Goal: Task Accomplishment & Management: Use online tool/utility

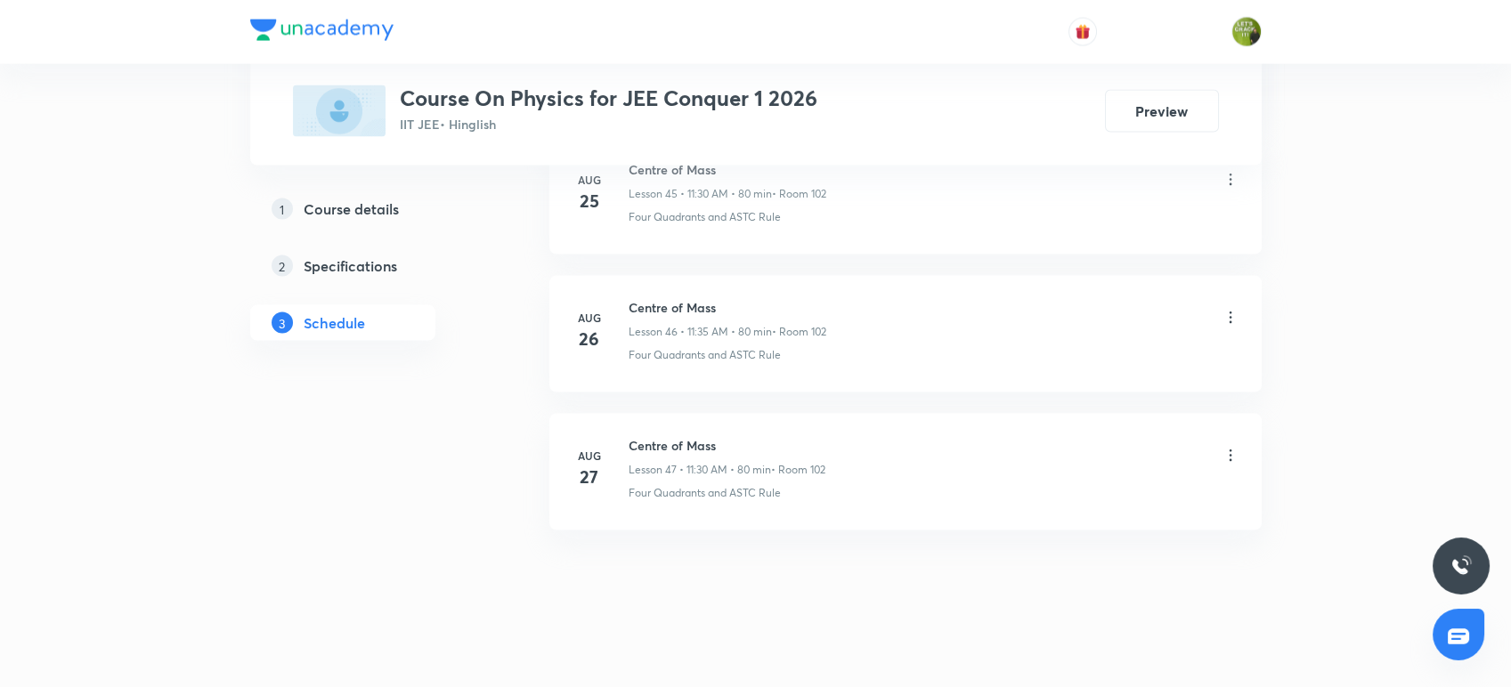
scroll to position [7215, 0]
drag, startPoint x: 717, startPoint y: 434, endPoint x: 627, endPoint y: 429, distance: 90.1
click at [629, 437] on h6 "Centre of Mass" at bounding box center [727, 446] width 197 height 19
copy h6 "Centre of Mass"
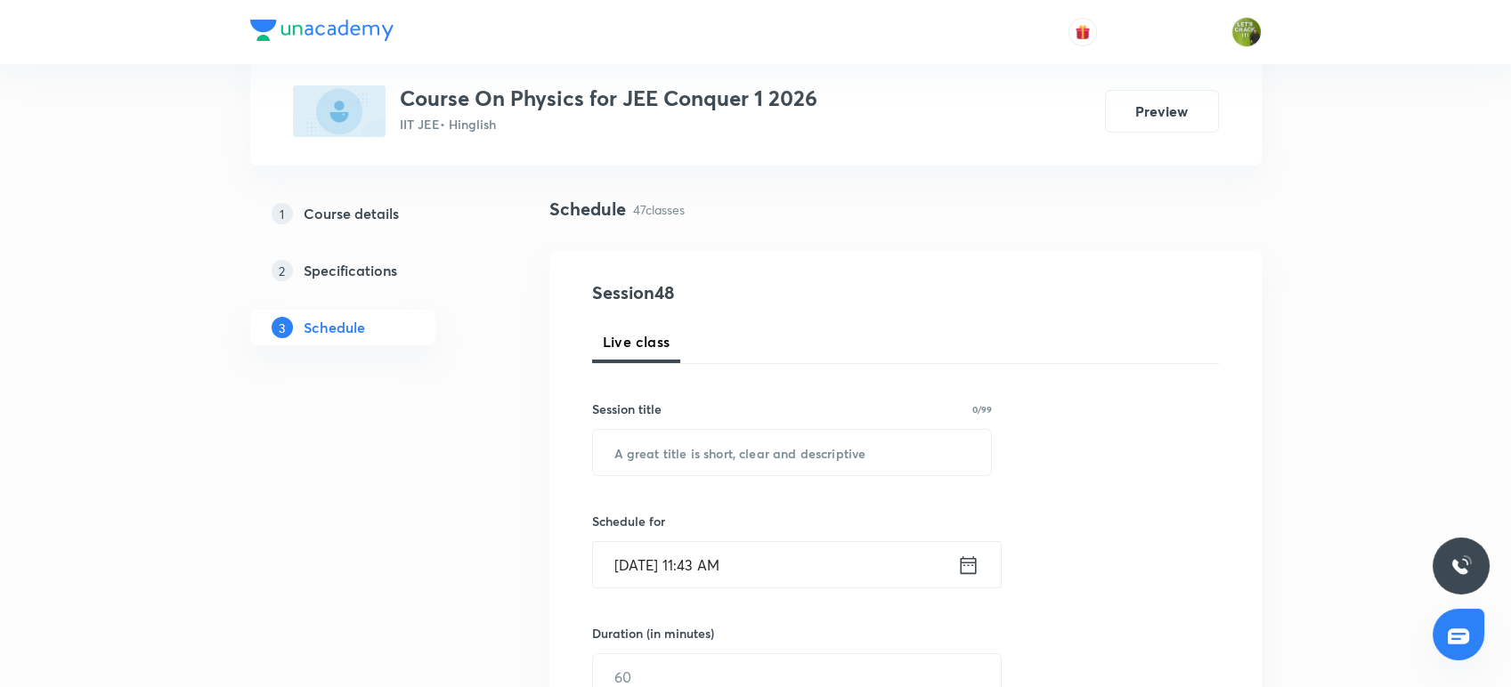
scroll to position [129, 0]
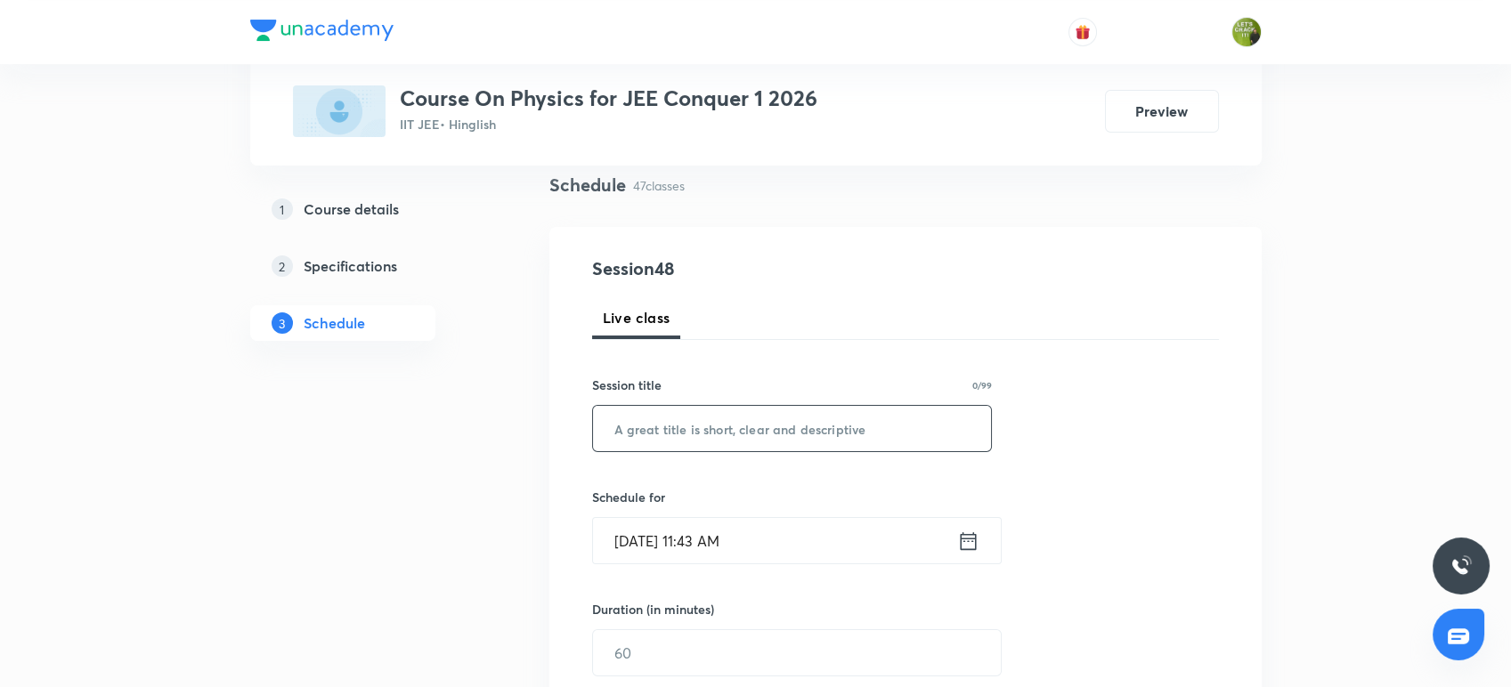
click at [627, 429] on input "text" at bounding box center [792, 428] width 399 height 45
paste input "Centre of Mass"
type input "Centre of Mass"
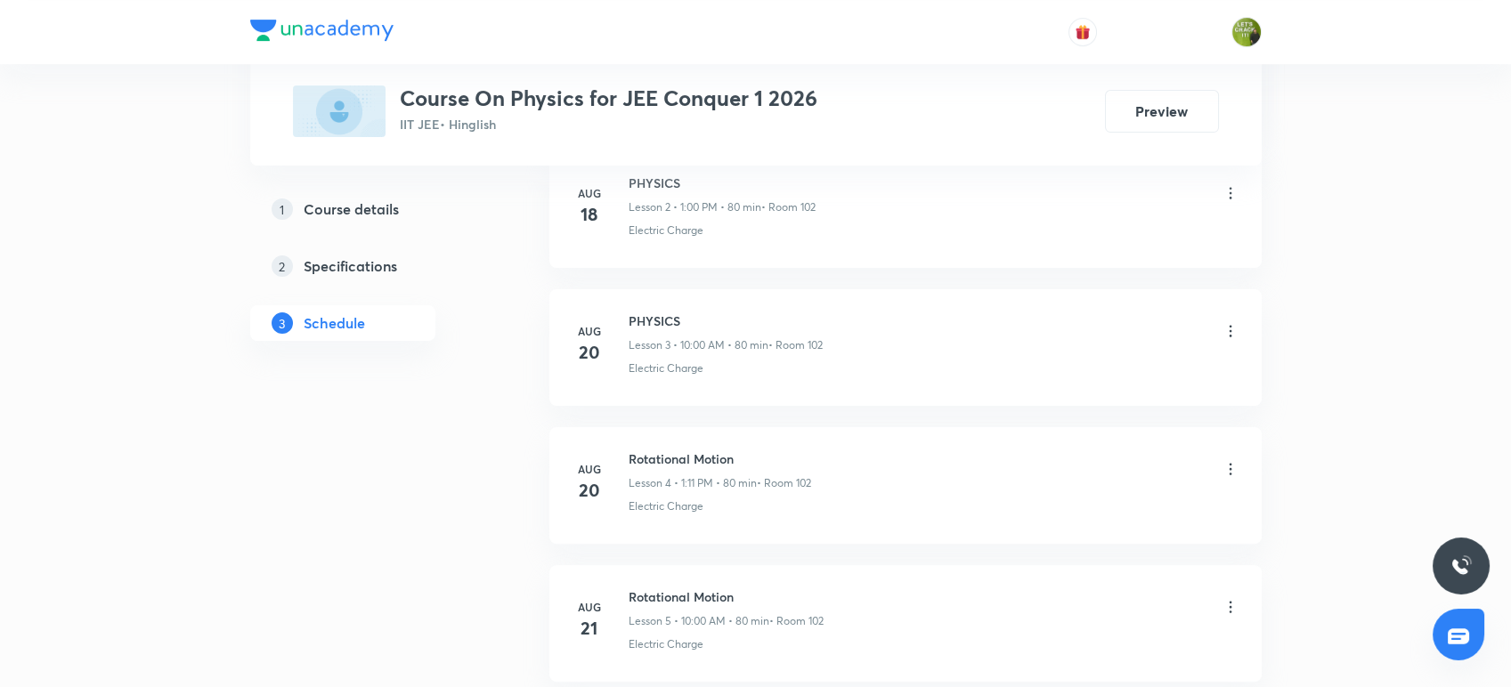
scroll to position [1702, 0]
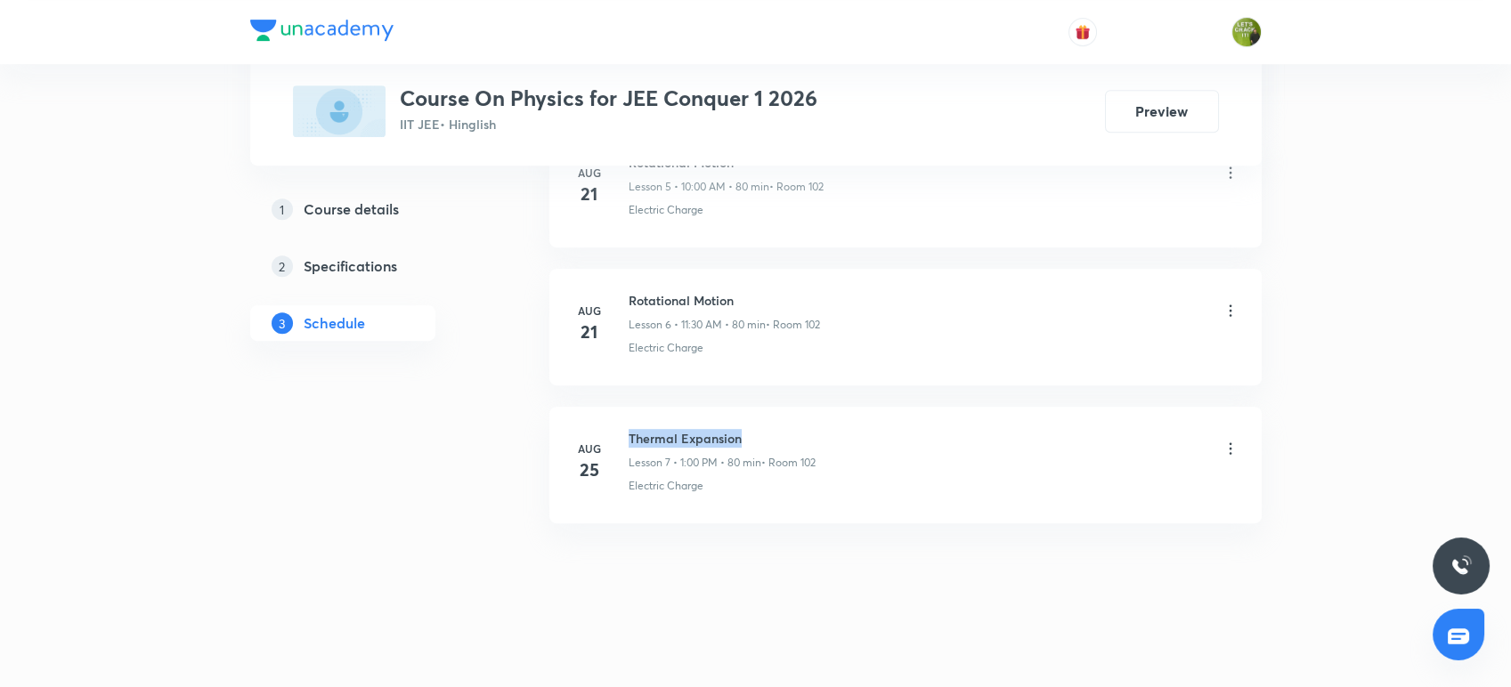
drag, startPoint x: 751, startPoint y: 439, endPoint x: 622, endPoint y: 426, distance: 129.8
click at [622, 429] on div "[DATE] Thermal Expansion Lesson 7 • 1:00 PM • 80 min • Room 102 Electric Charge" at bounding box center [906, 461] width 668 height 65
copy h6 "Thermal Expansion"
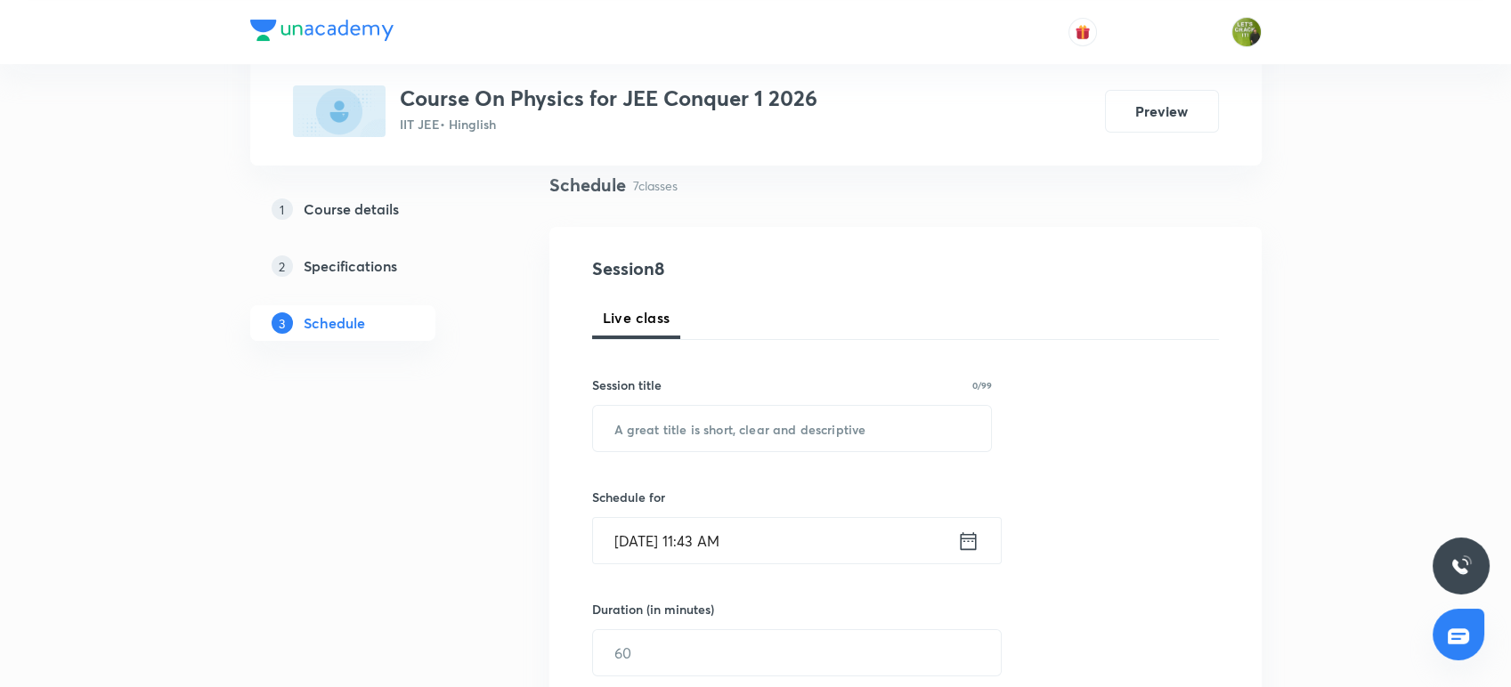
scroll to position [131, 0]
click at [654, 440] on input "text" at bounding box center [792, 426] width 399 height 45
paste input "Thermal Expansion"
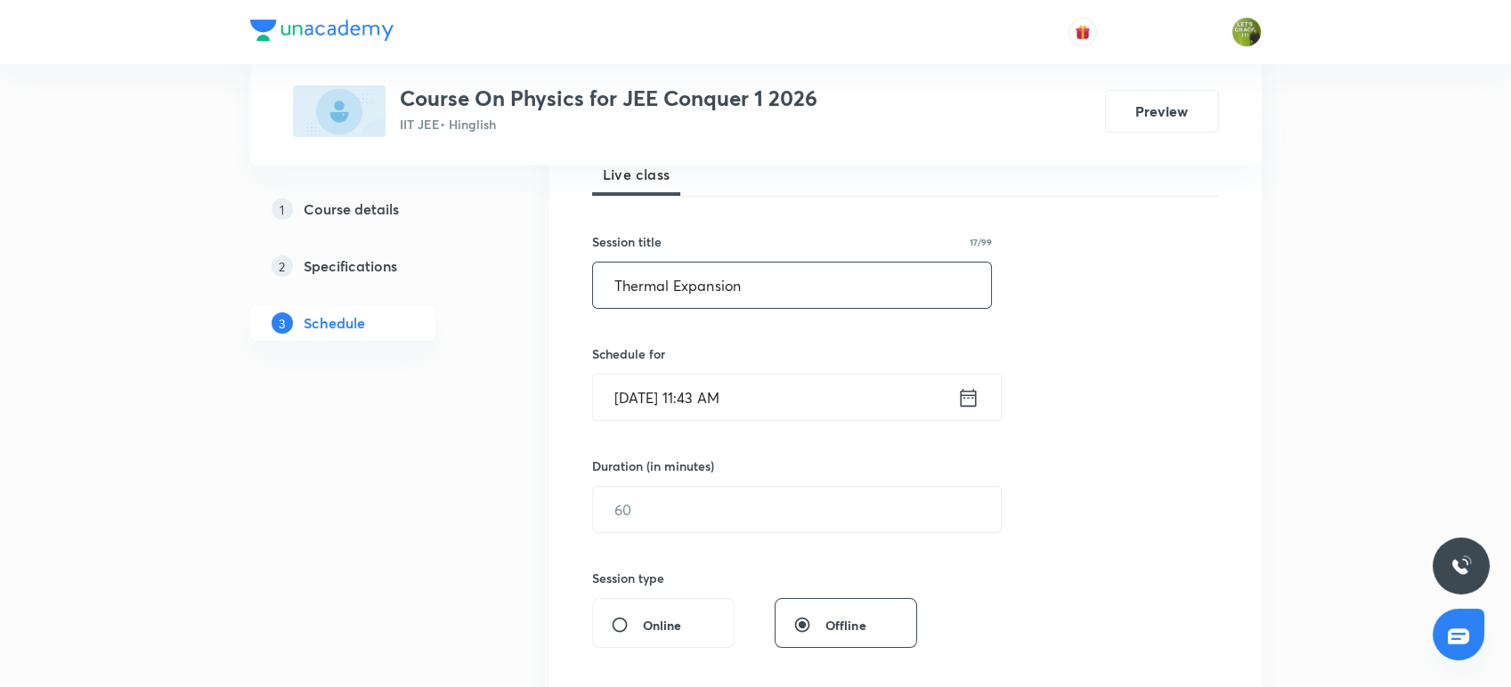
type input "Thermal Expansion"
click at [964, 402] on icon at bounding box center [968, 398] width 22 height 25
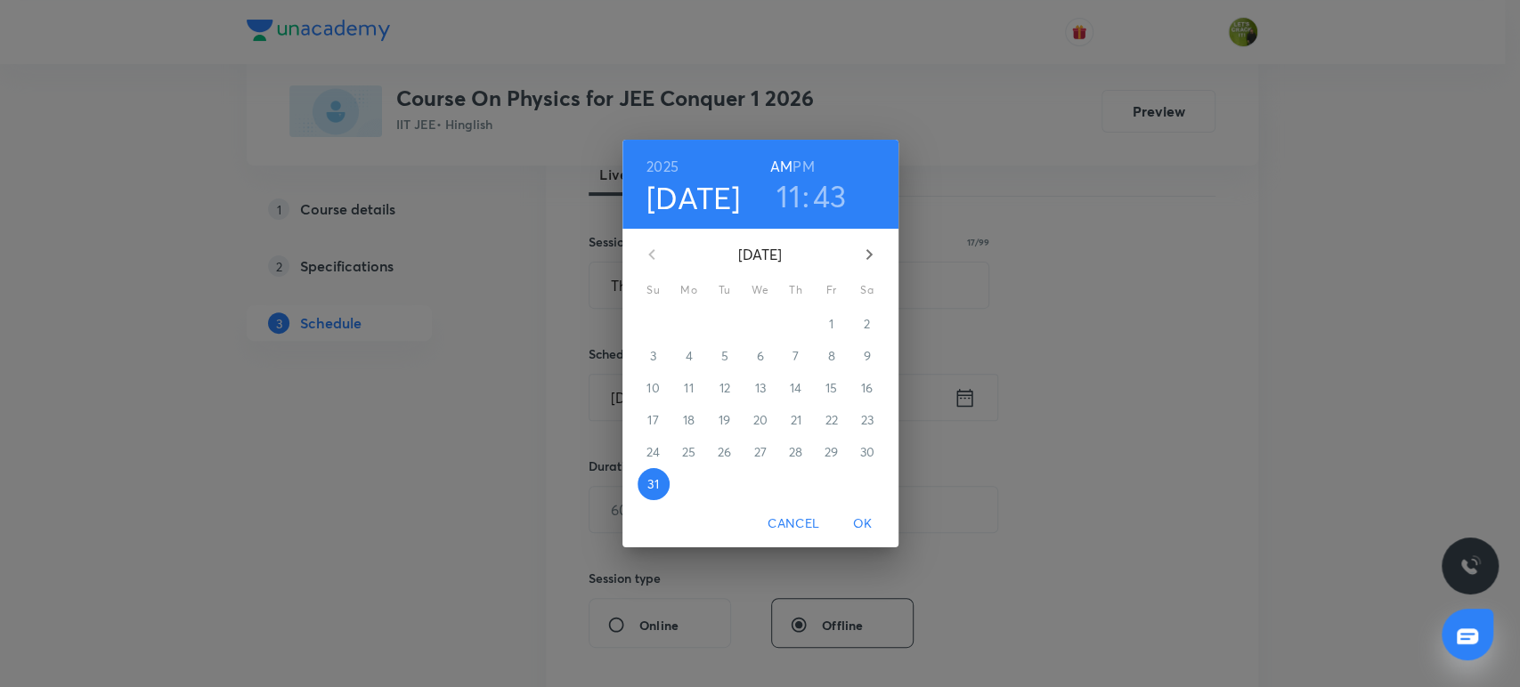
click at [841, 201] on h3 "43" at bounding box center [830, 195] width 34 height 37
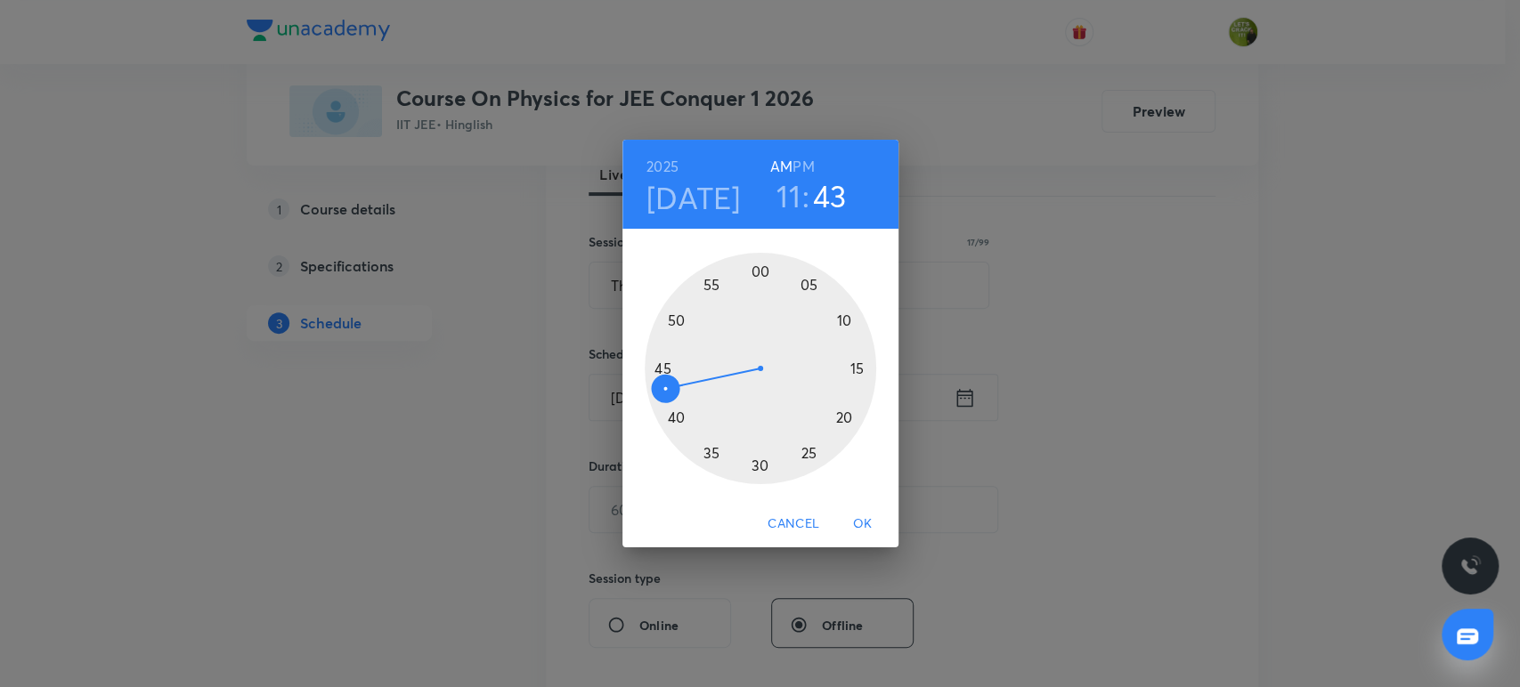
click at [662, 369] on div at bounding box center [760, 368] width 231 height 231
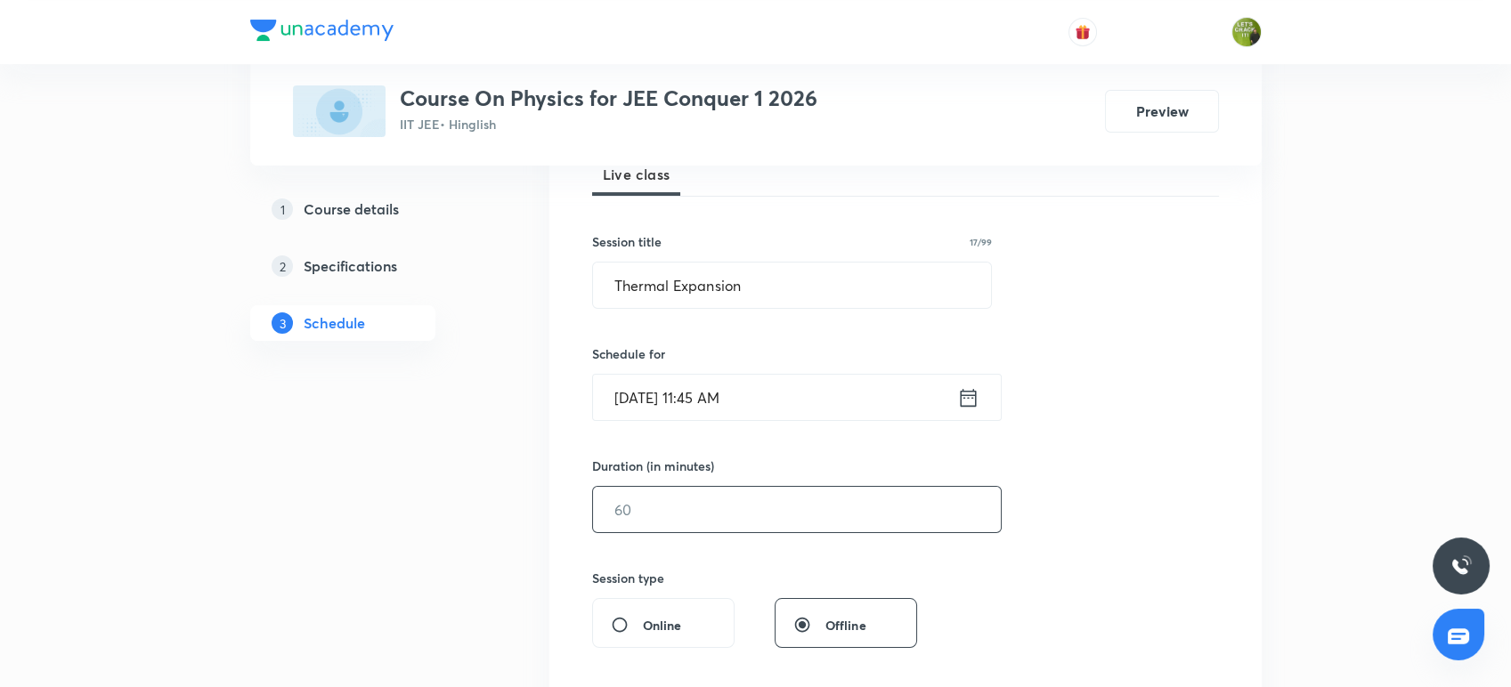
click at [650, 509] on input "text" at bounding box center [797, 509] width 408 height 45
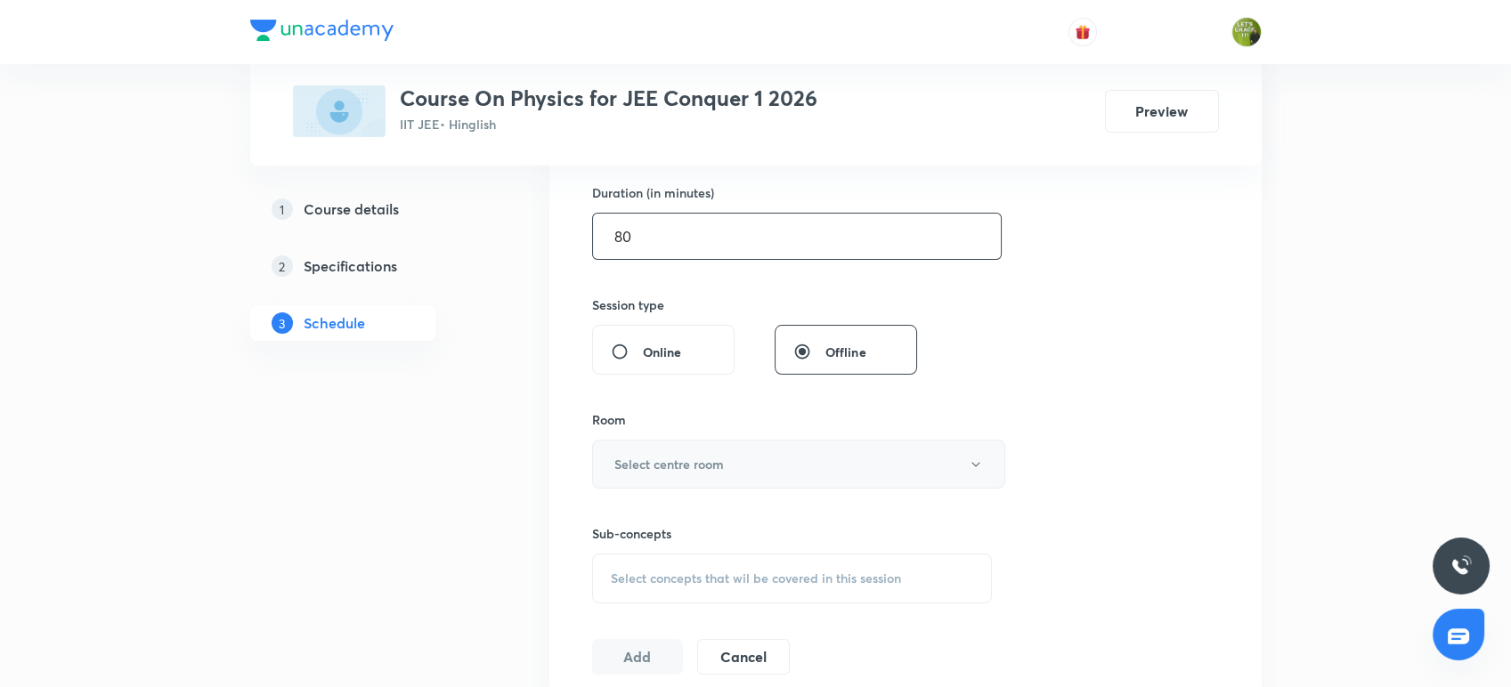
type input "80"
click at [696, 470] on h6 "Select centre room" at bounding box center [669, 464] width 110 height 19
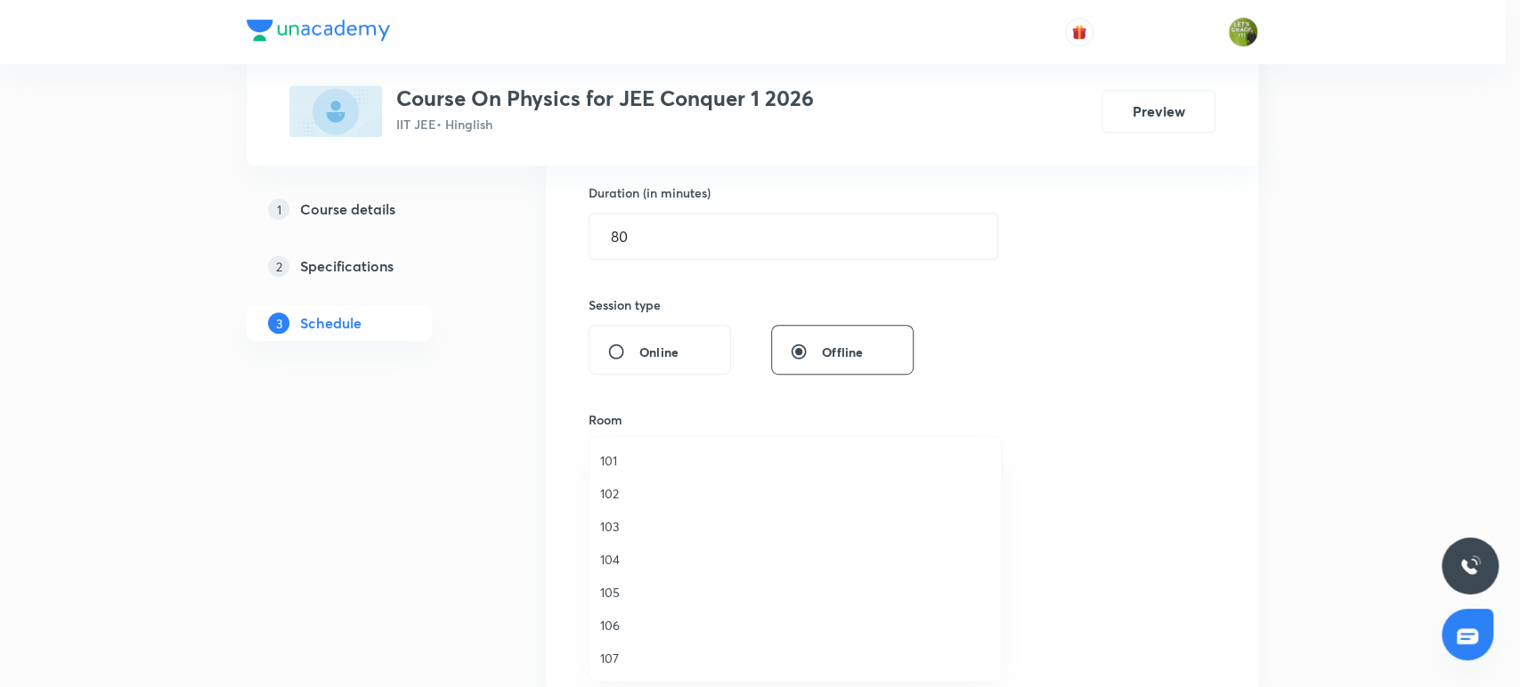
click at [673, 470] on li "101" at bounding box center [794, 460] width 411 height 33
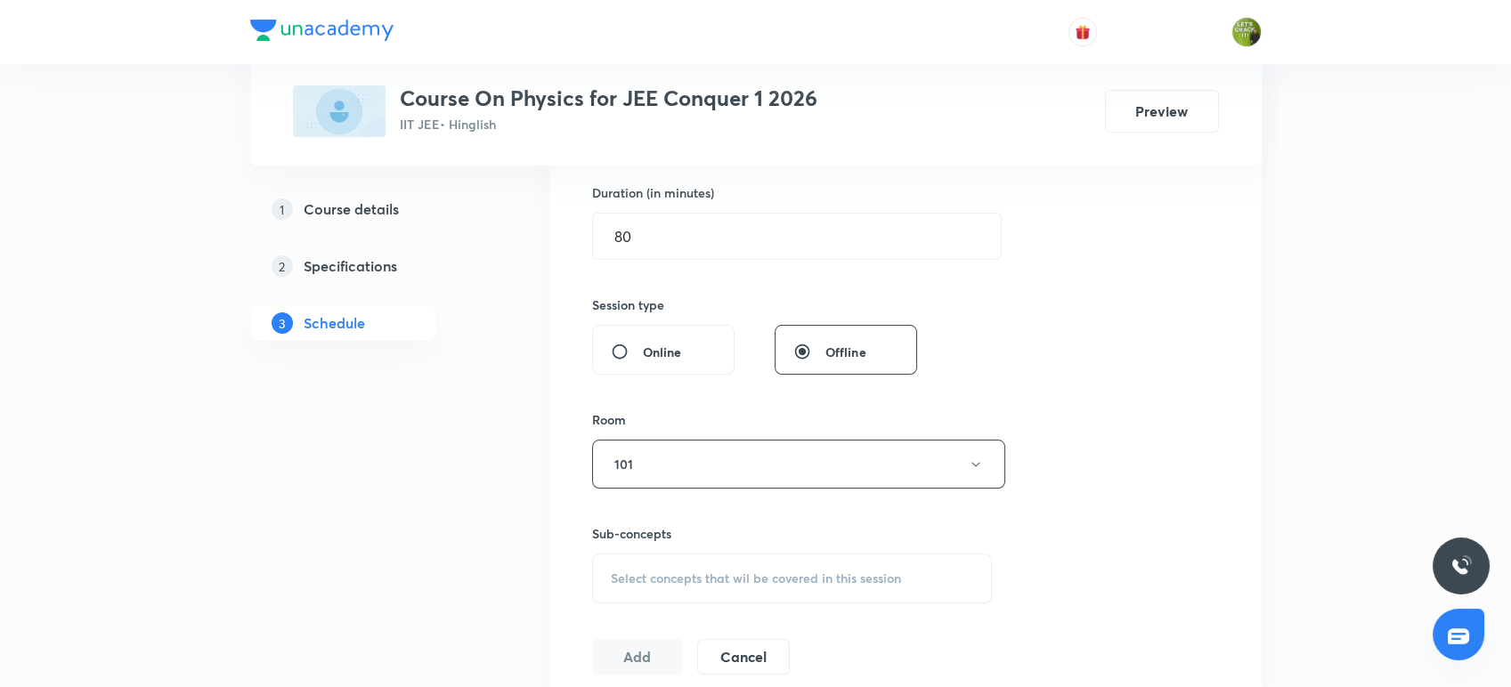
scroll to position [746, 0]
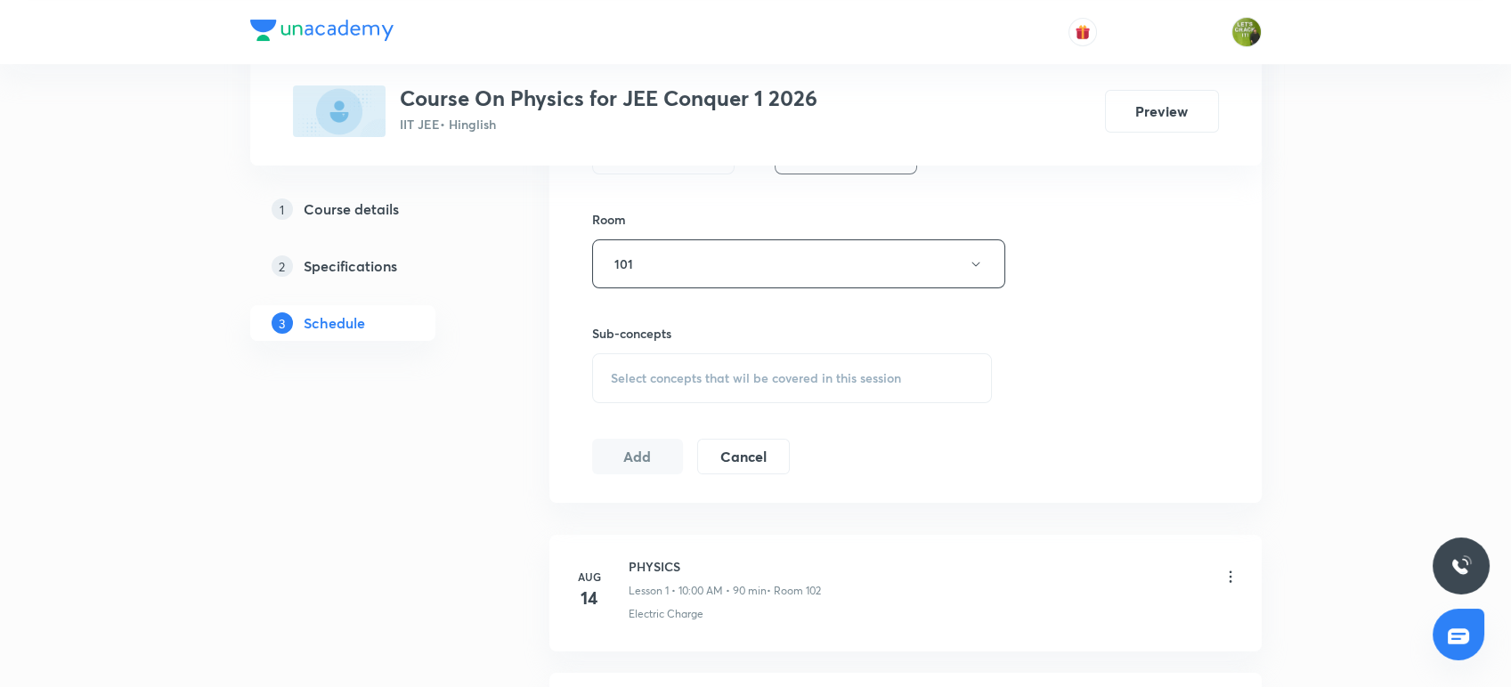
click at [686, 366] on div "Select concepts that wil be covered in this session" at bounding box center [792, 378] width 401 height 50
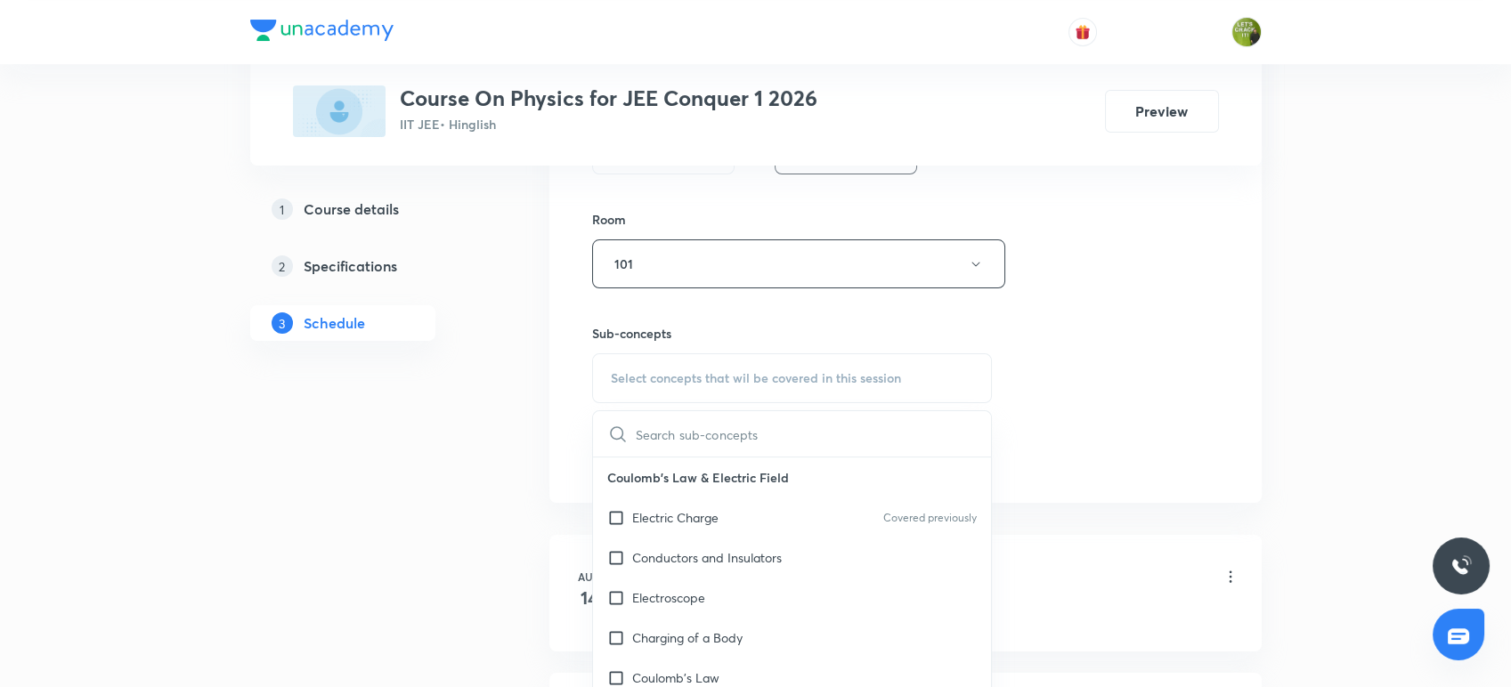
scroll to position [895, 0]
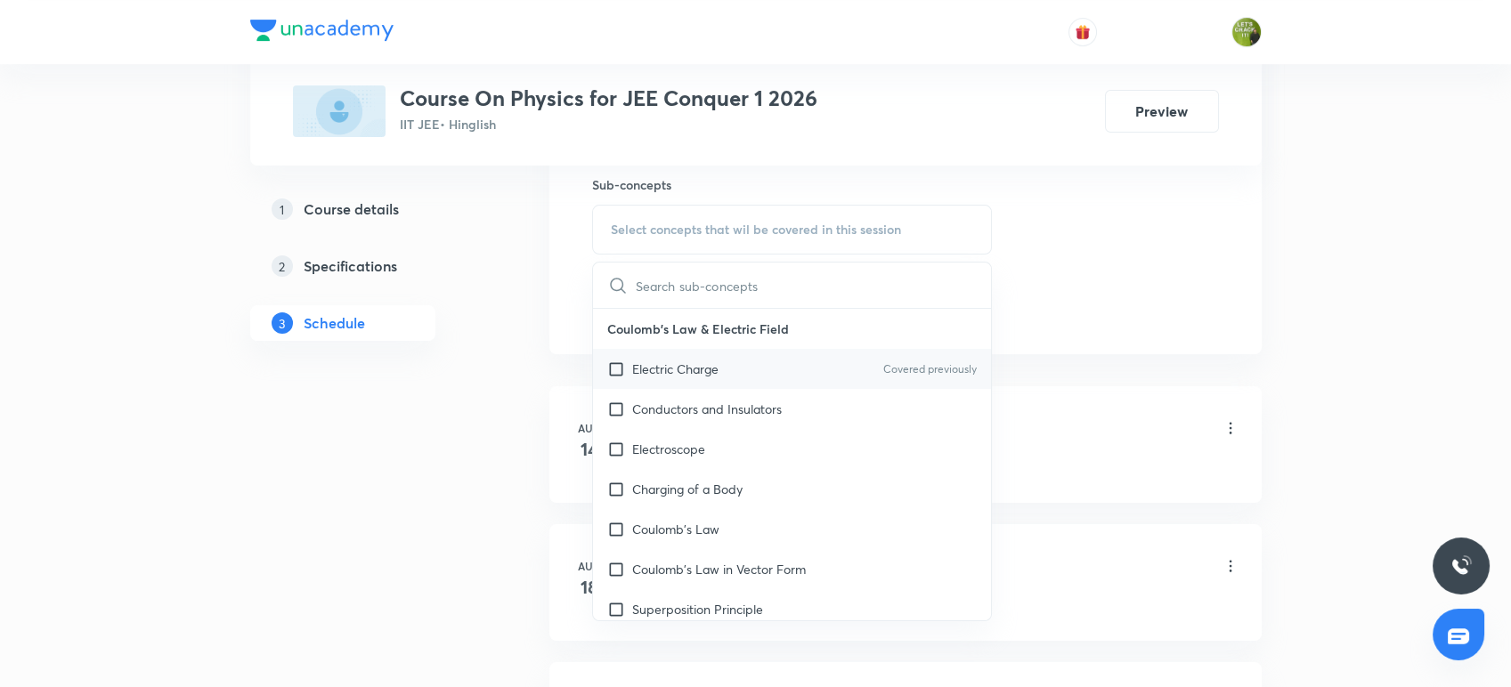
click at [682, 373] on p "Electric Charge" at bounding box center [675, 369] width 86 height 19
checkbox input "true"
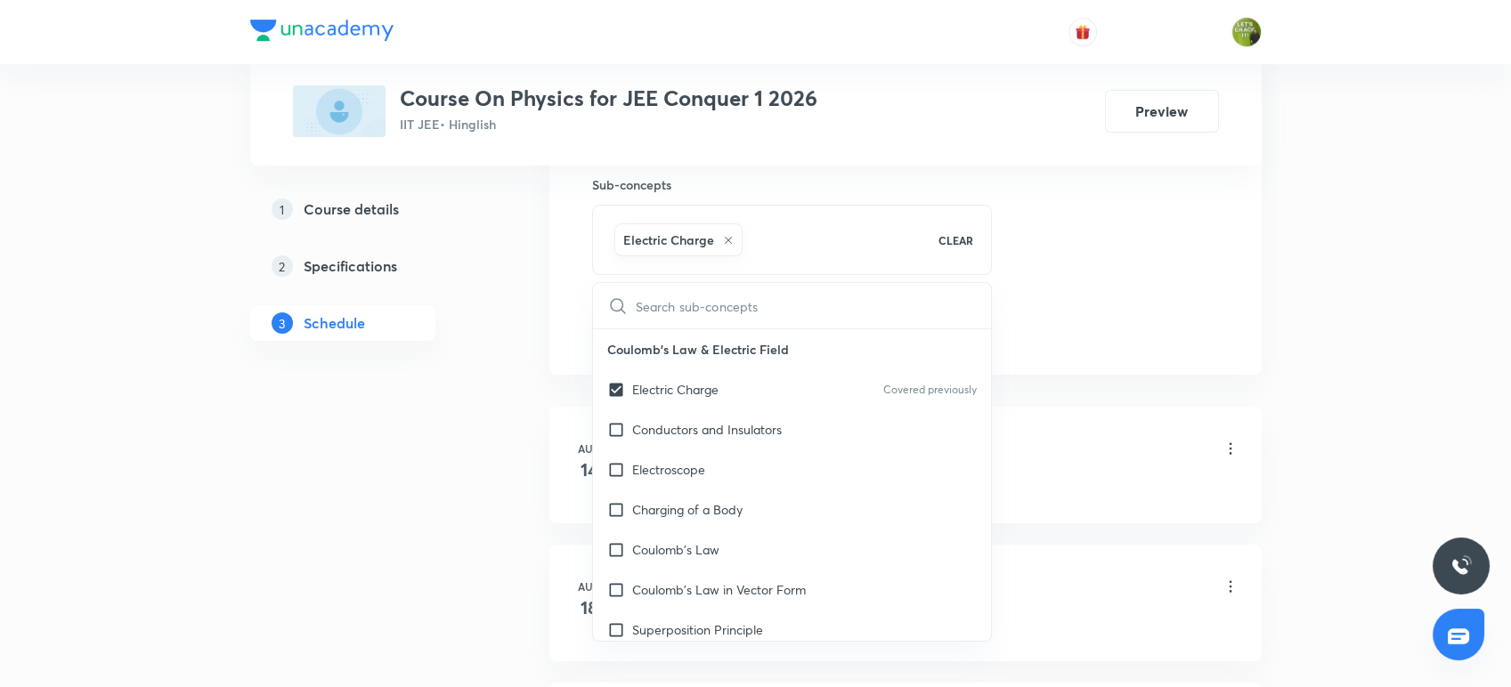
click at [496, 350] on div "Plus Courses Course On Physics for JEE Conquer 1 2026 IIT JEE • Hinglish Previe…" at bounding box center [755, 346] width 1011 height 2282
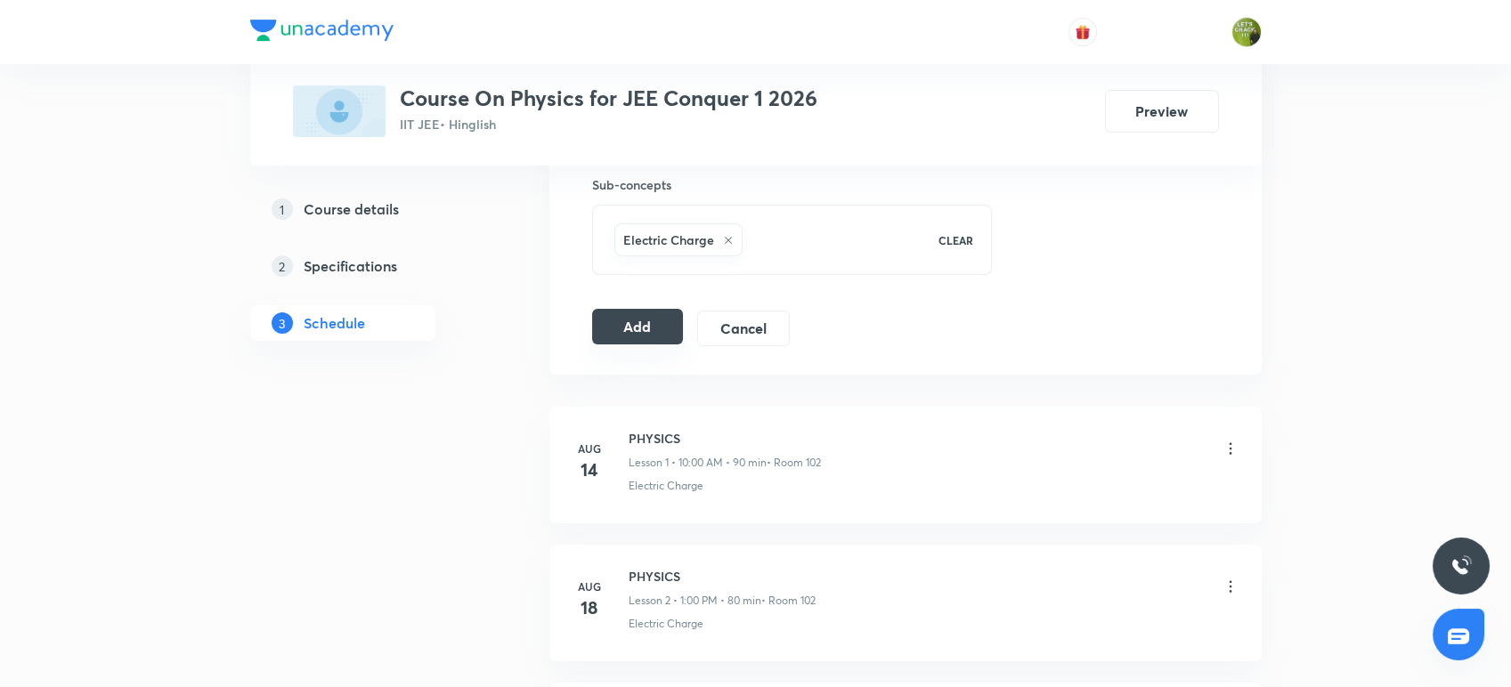
click at [636, 335] on button "Add" at bounding box center [638, 327] width 92 height 36
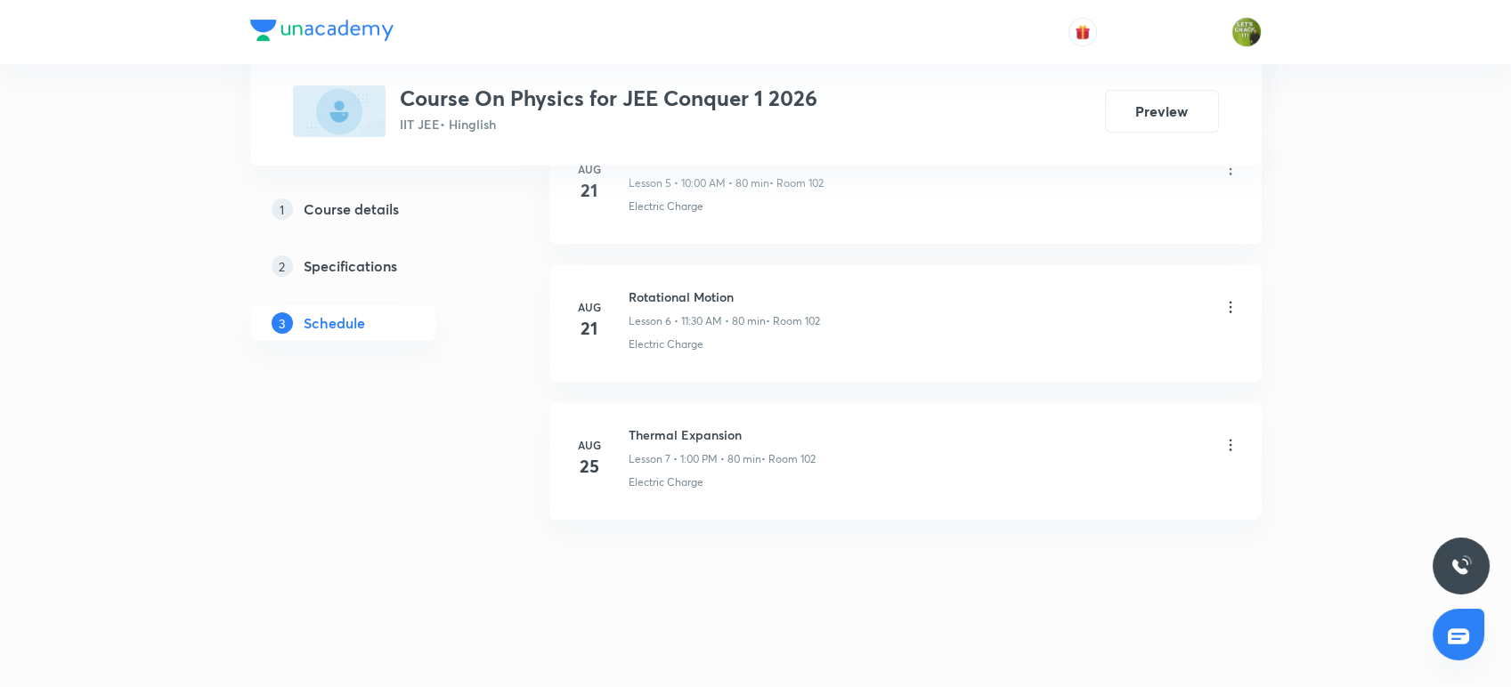
scroll to position [885, 0]
